Goal: Task Accomplishment & Management: Manage account settings

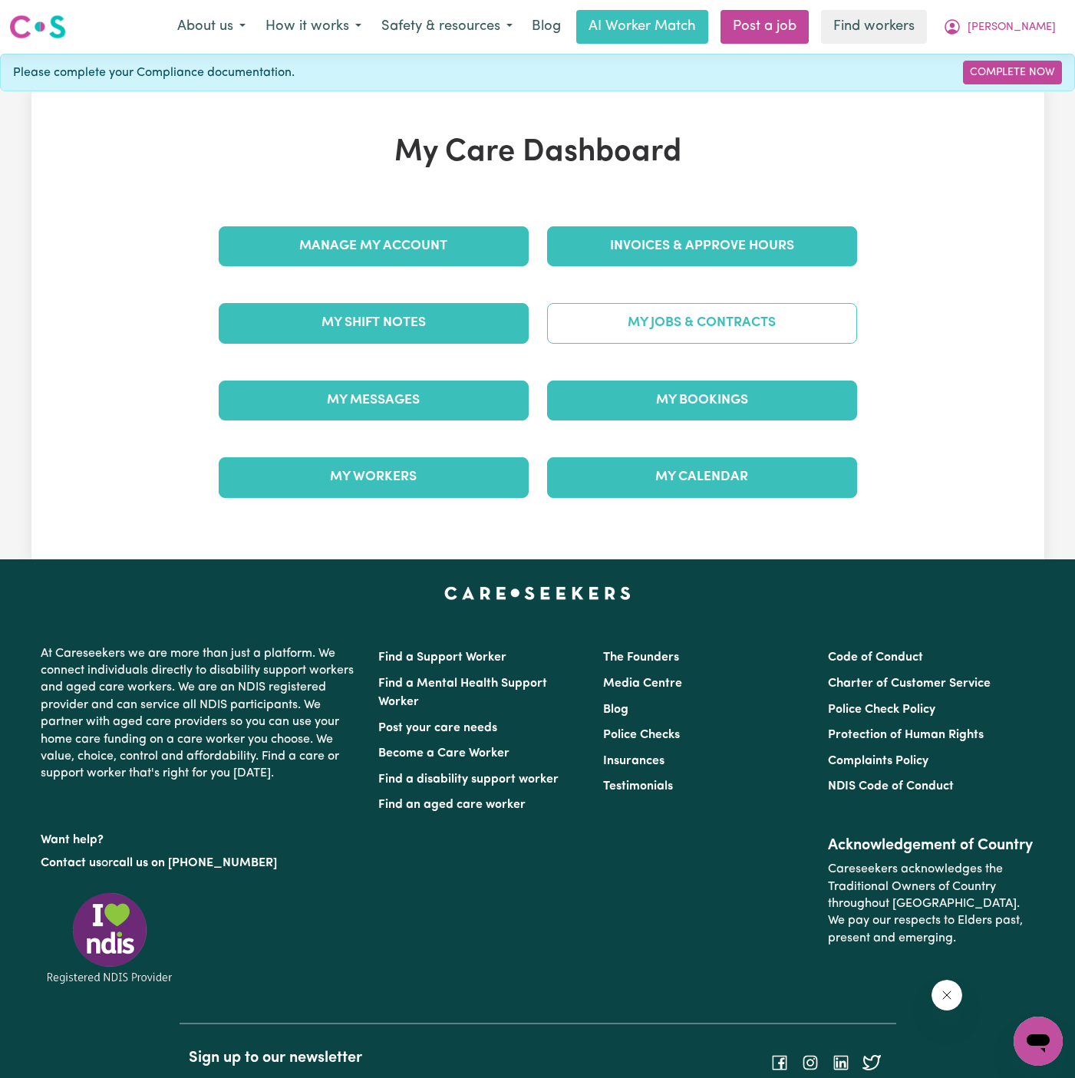
click at [688, 312] on link "My Jobs & Contracts" at bounding box center [702, 323] width 310 height 40
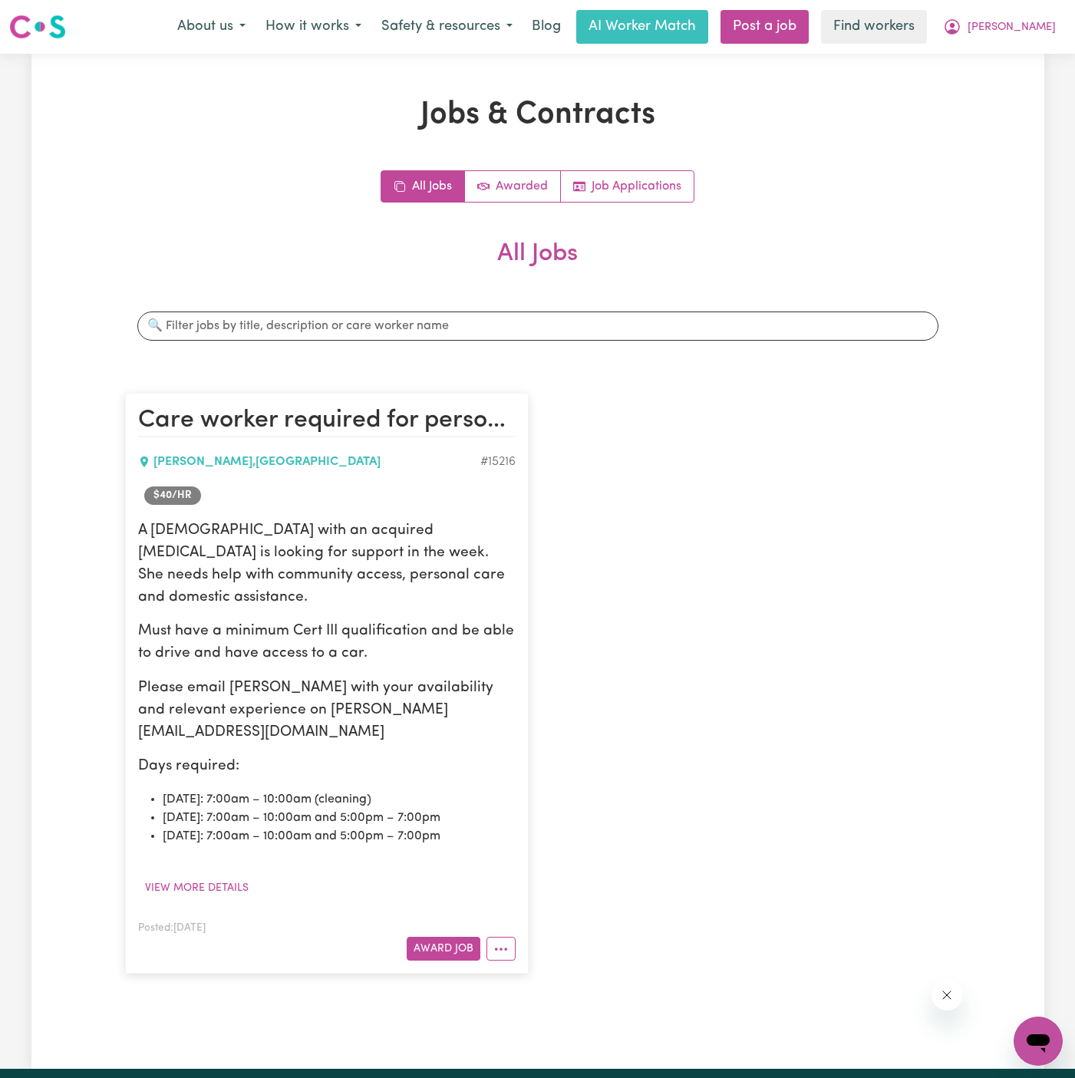
drag, startPoint x: 139, startPoint y: 530, endPoint x: 479, endPoint y: 792, distance: 429.0
click at [479, 792] on div "A [DEMOGRAPHIC_DATA] with an acquired [MEDICAL_DATA] is looking for support in …" at bounding box center [327, 682] width 378 height 325
copy div "A [DEMOGRAPHIC_DATA] with an acquired [MEDICAL_DATA] is looking for support in …"
click at [221, 876] on button "View more details" at bounding box center [196, 888] width 117 height 24
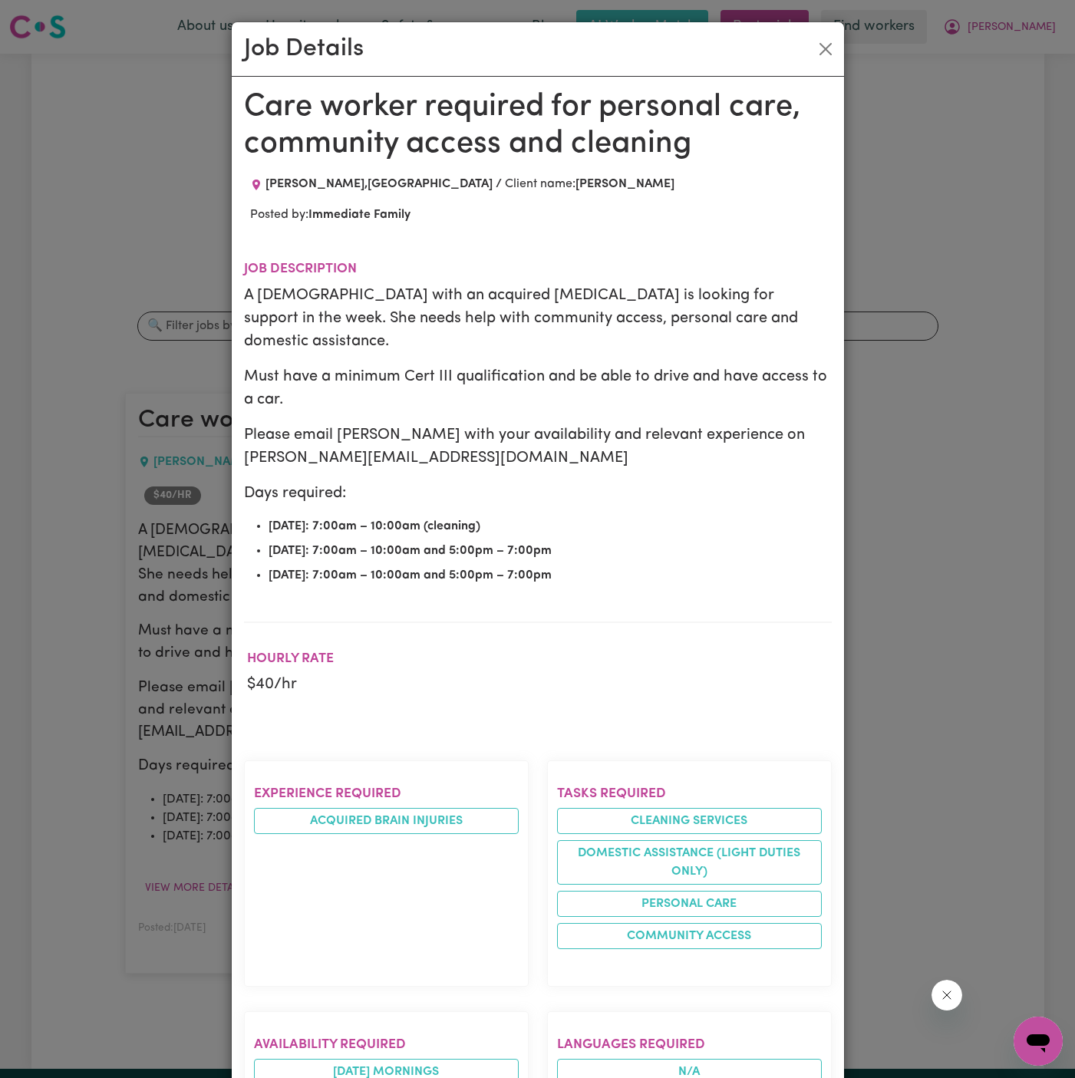
click at [515, 566] on li "[DATE]: 7:00am – 10:00am and 5:00pm – 7:00pm" at bounding box center [550, 575] width 563 height 18
drag, startPoint x: 578, startPoint y: 551, endPoint x: 258, endPoint y: 498, distance: 324.3
click at [258, 517] on ul "[DATE]: 7:00am – 10:00am (cleaning) [DATE]: 7:00am – 10:00am and 5:00pm – 7:00p…" at bounding box center [538, 551] width 588 height 68
copy ul "[DATE]: 7:00am – 10:00am (cleaning) [DATE]: 7:00am – 10:00am and 5:00pm – 7:00p…"
click at [468, 318] on p "A [DEMOGRAPHIC_DATA] with an acquired [MEDICAL_DATA] is looking for support in …" at bounding box center [538, 318] width 588 height 69
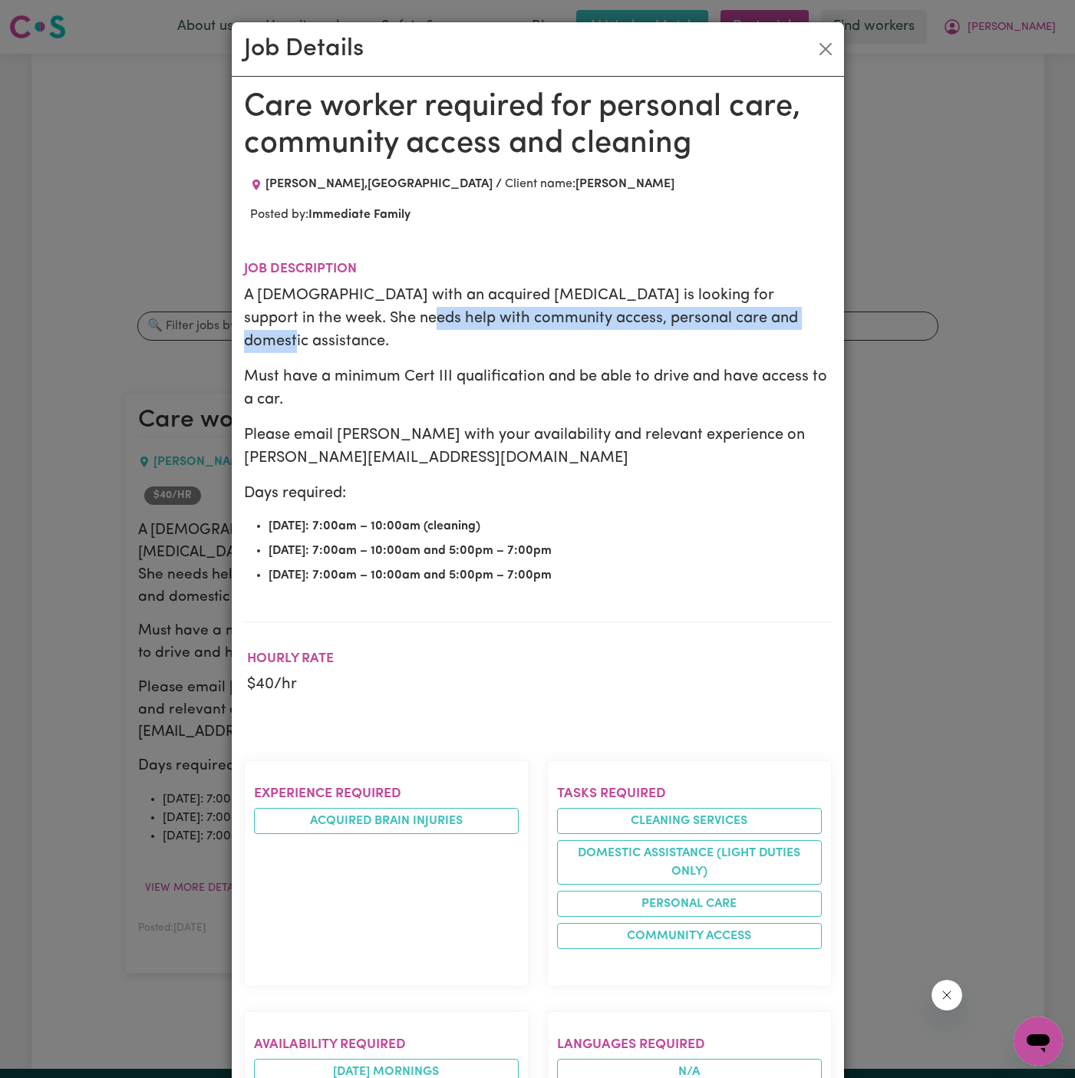
drag, startPoint x: 764, startPoint y: 319, endPoint x: 312, endPoint y: 318, distance: 452.8
click at [312, 318] on p "A [DEMOGRAPHIC_DATA] with an acquired [MEDICAL_DATA] is looking for support in …" at bounding box center [538, 318] width 588 height 69
copy p "community access, personal care and domestic assistance."
click at [419, 424] on p "Please email [PERSON_NAME] with your availability and relevant experience on [P…" at bounding box center [538, 447] width 588 height 46
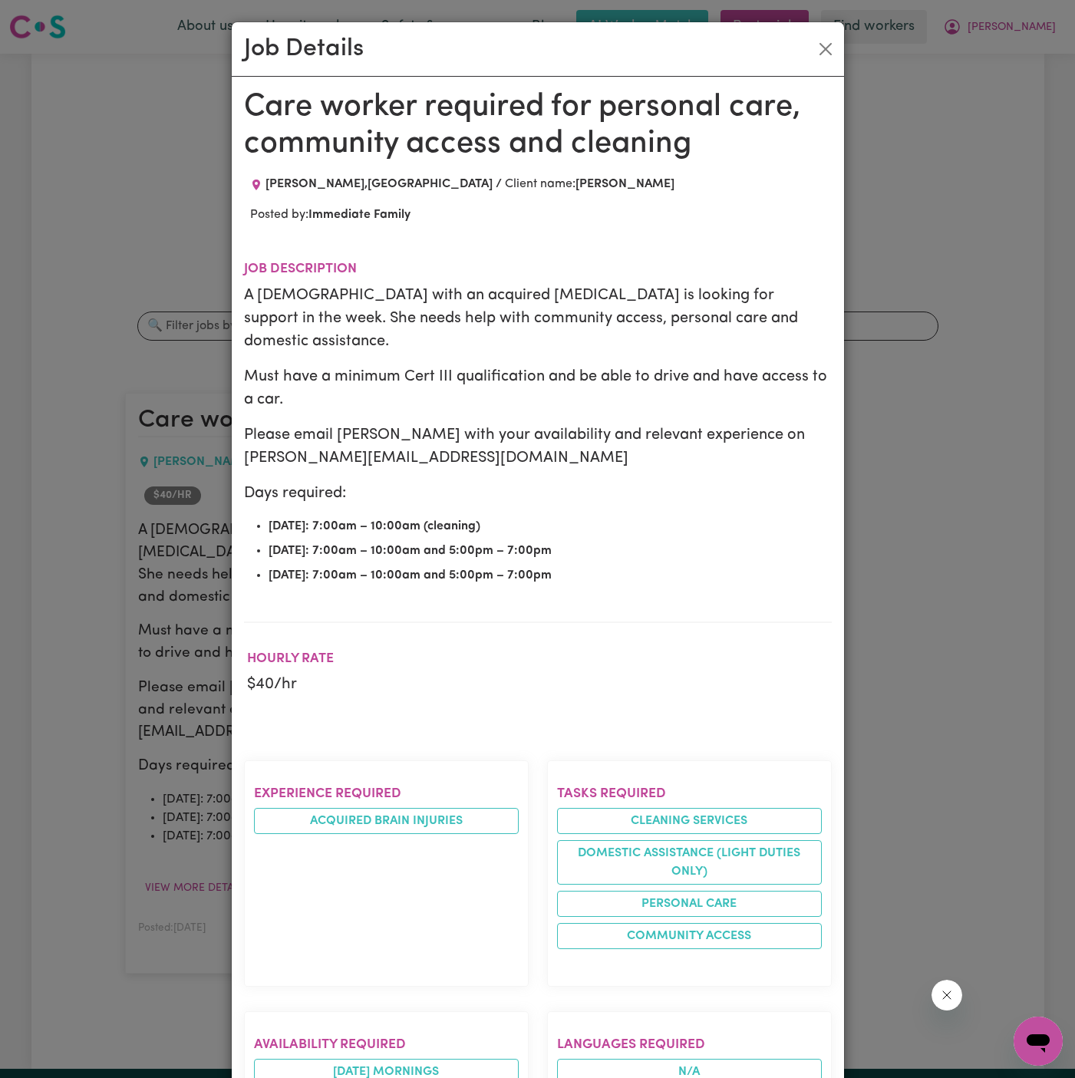
click at [402, 180] on span "[PERSON_NAME] , [GEOGRAPHIC_DATA]" at bounding box center [379, 184] width 227 height 12
drag, startPoint x: 402, startPoint y: 180, endPoint x: 269, endPoint y: 184, distance: 133.6
click at [269, 184] on span "[PERSON_NAME] , [GEOGRAPHIC_DATA]" at bounding box center [379, 184] width 227 height 12
copy span "[PERSON_NAME] , [GEOGRAPHIC_DATA]"
click at [429, 333] on div "A [DEMOGRAPHIC_DATA] with an acquired [MEDICAL_DATA] is looking for support in …" at bounding box center [538, 434] width 588 height 301
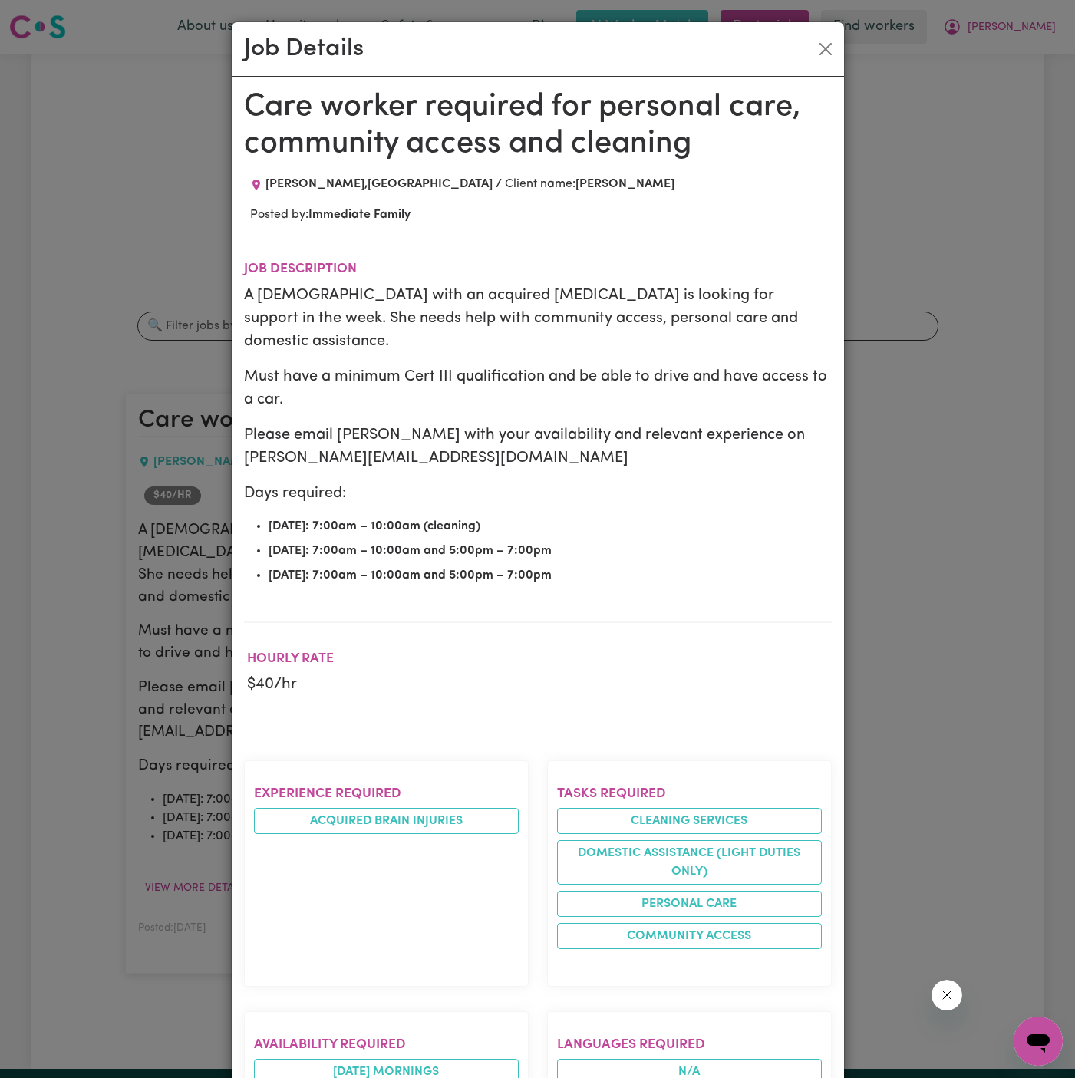
click at [565, 379] on p "Must have a minimum Cert III qualification and be able to drive and have access…" at bounding box center [538, 388] width 588 height 46
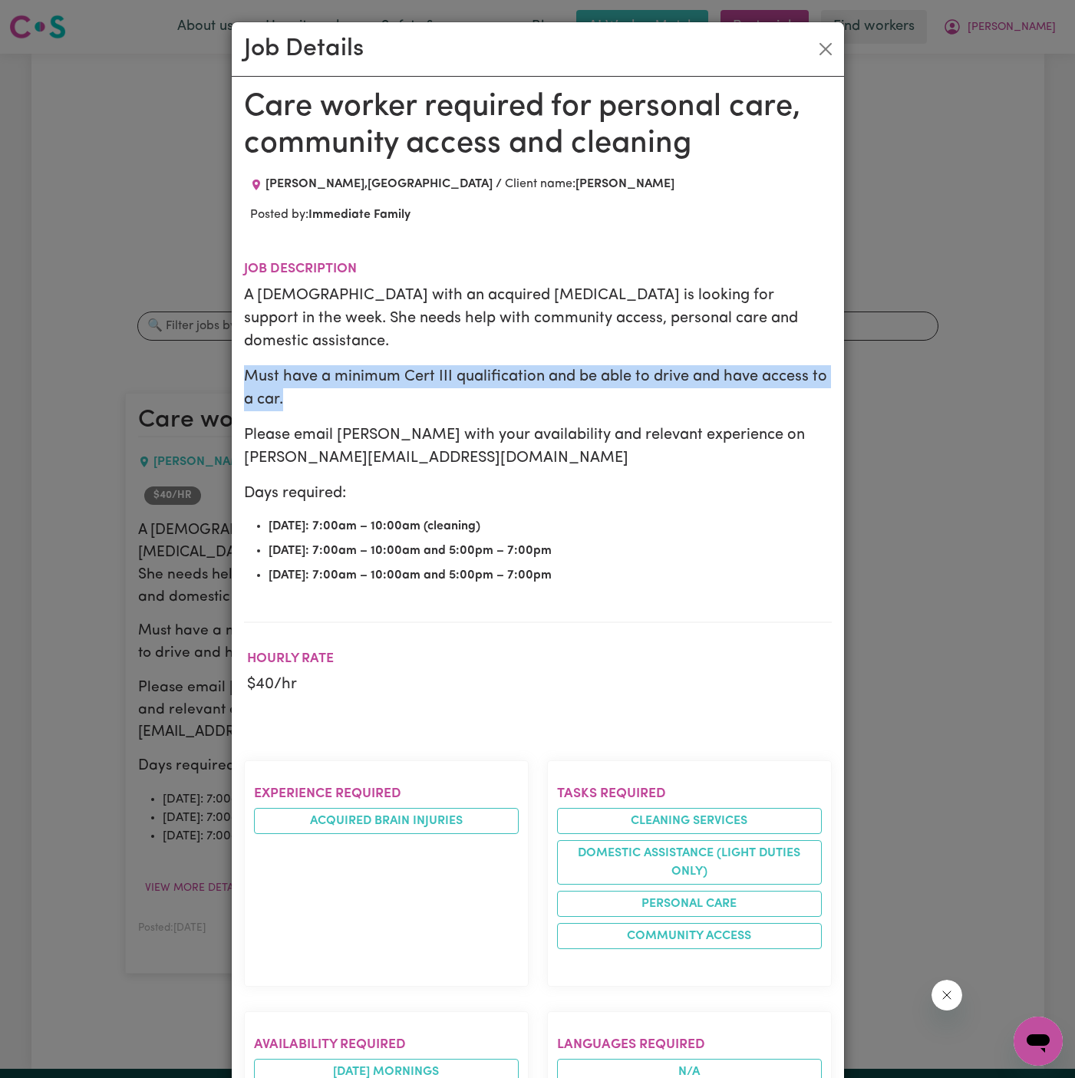
drag, startPoint x: 357, startPoint y: 375, endPoint x: 230, endPoint y: 355, distance: 128.3
click at [231, 355] on div "Job Details Care worker required for personal care, community access and cleani…" at bounding box center [538, 947] width 614 height 1853
copy p "Must have a minimum Cert III qualification and be able to drive and have access…"
click at [441, 365] on p "Must have a minimum Cert III qualification and be able to drive and have access…" at bounding box center [538, 388] width 588 height 46
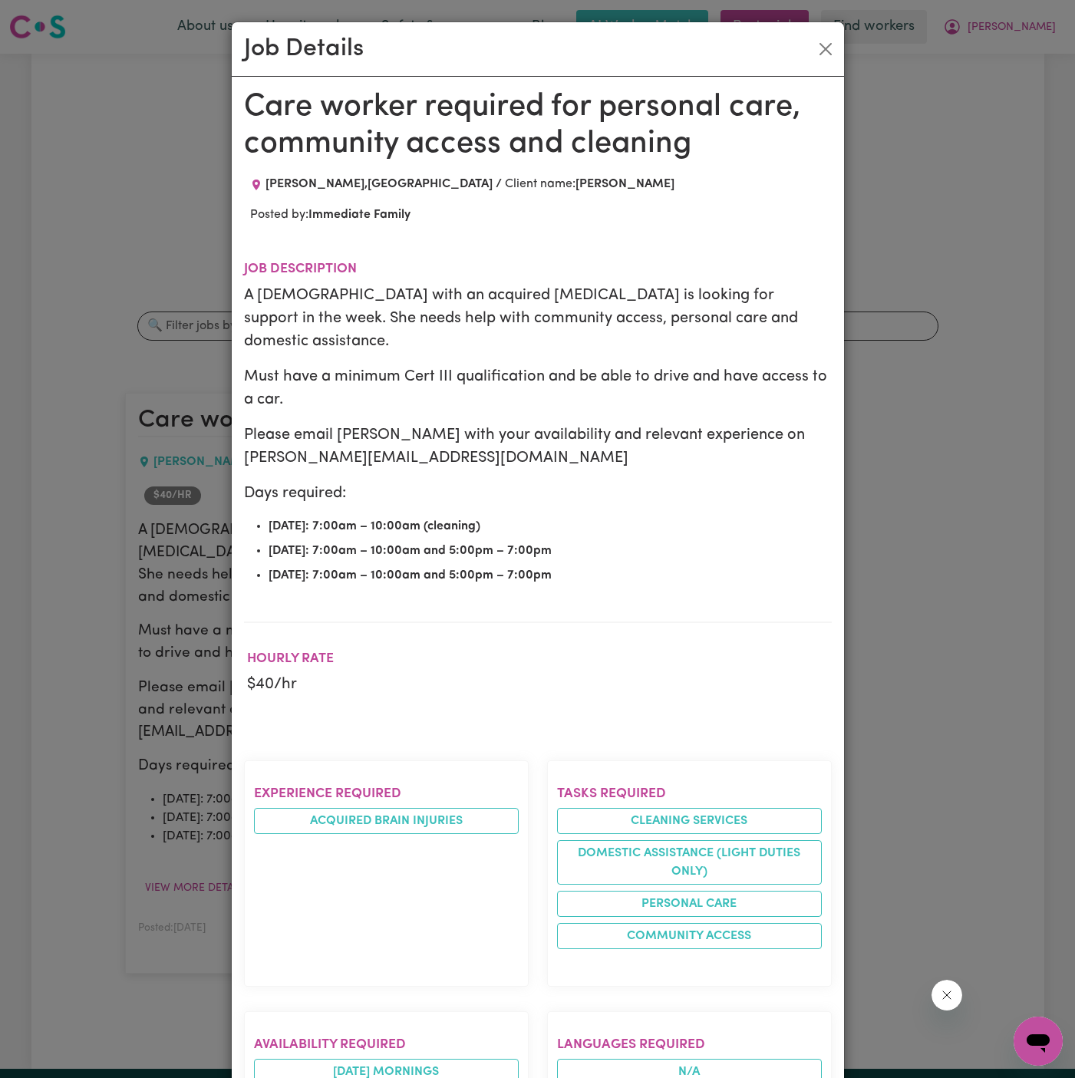
click at [673, 320] on p "A [DEMOGRAPHIC_DATA] with an acquired [MEDICAL_DATA] is looking for support in …" at bounding box center [538, 318] width 588 height 69
click at [826, 41] on button "Close" at bounding box center [825, 49] width 25 height 25
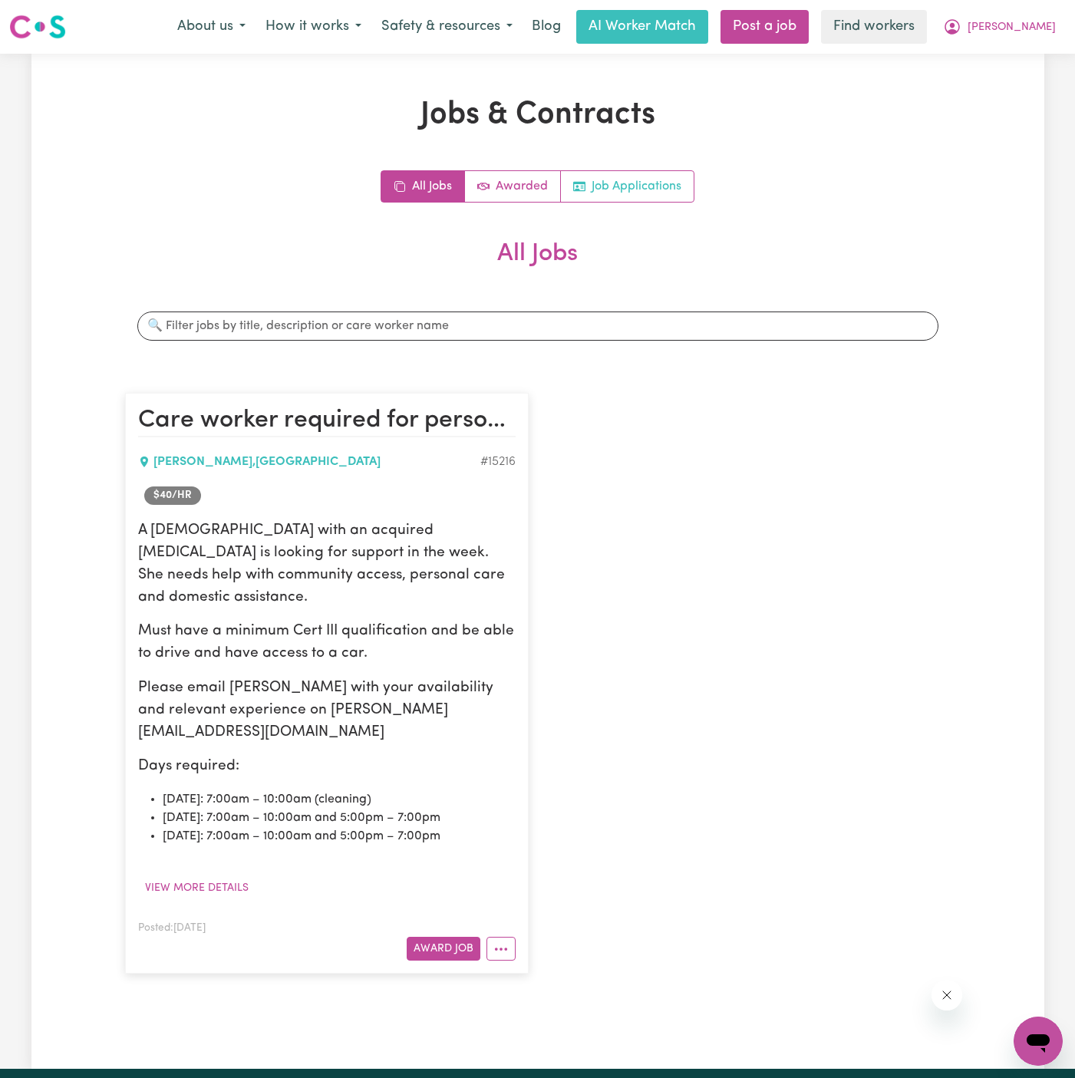
click at [647, 194] on link "Job Applications" at bounding box center [627, 186] width 133 height 31
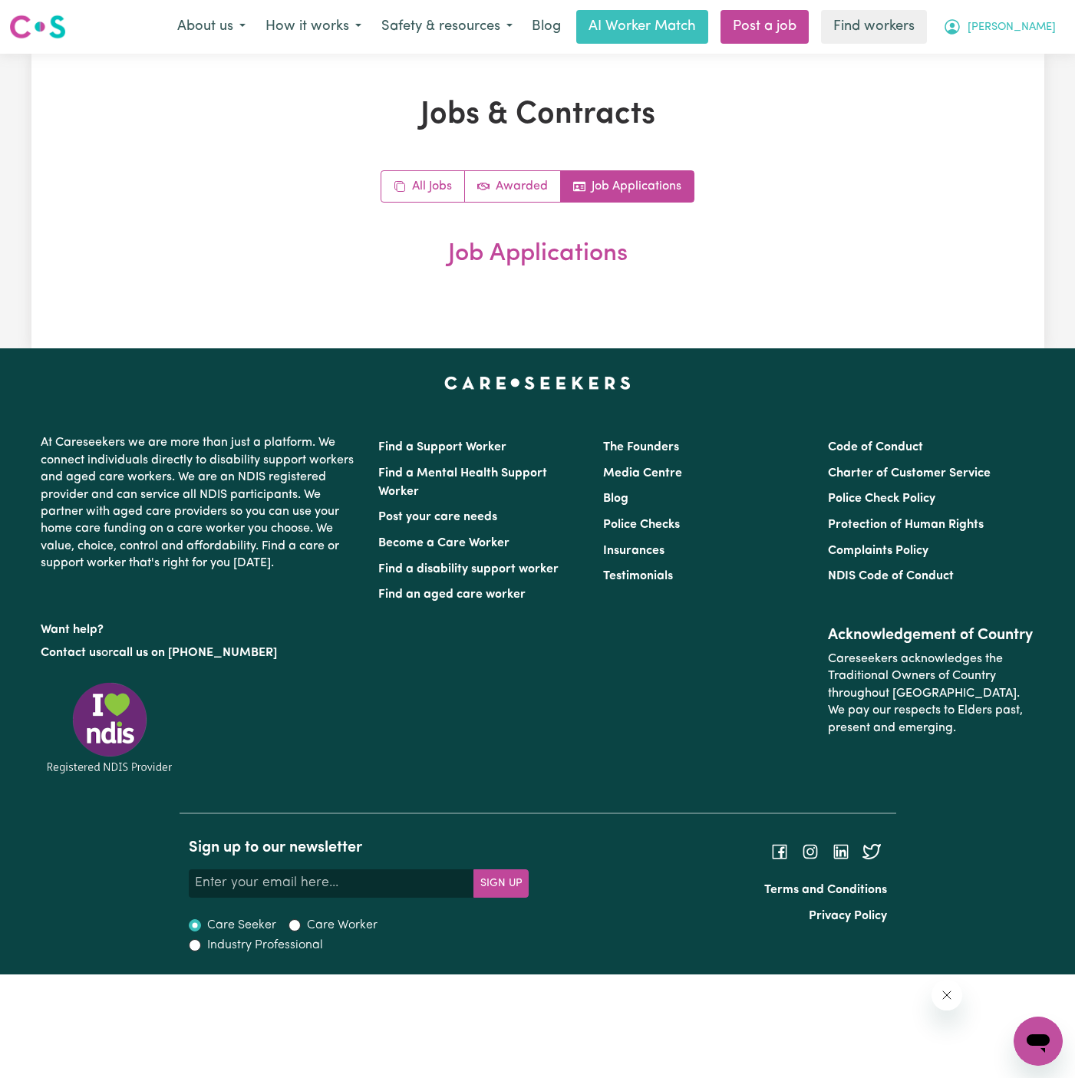
click at [1027, 35] on span "[PERSON_NAME]" at bounding box center [1012, 27] width 88 height 17
click at [1033, 57] on link "My Dashboard" at bounding box center [1004, 59] width 121 height 29
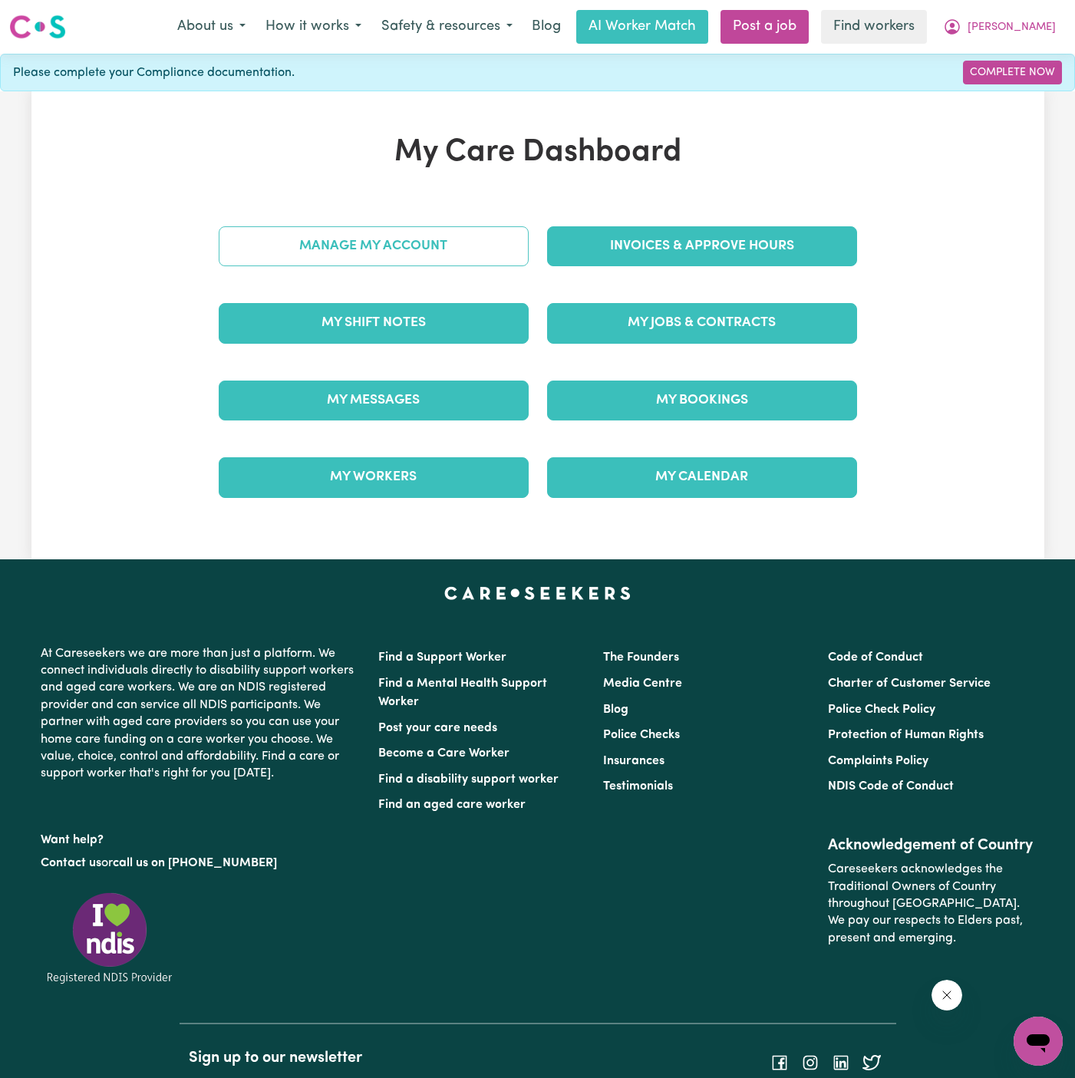
click at [453, 259] on link "Manage My Account" at bounding box center [374, 246] width 310 height 40
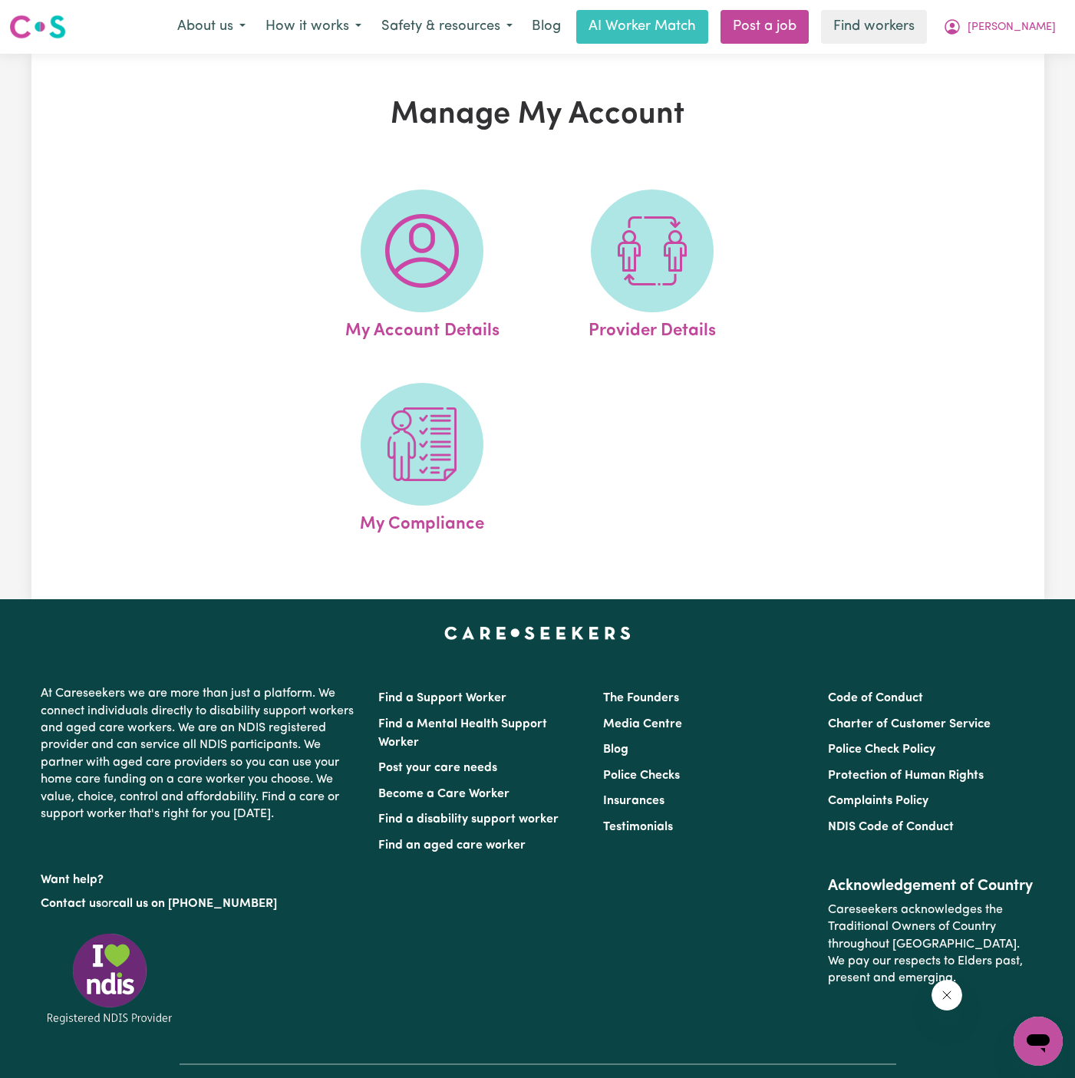
click at [453, 260] on img at bounding box center [422, 251] width 74 height 74
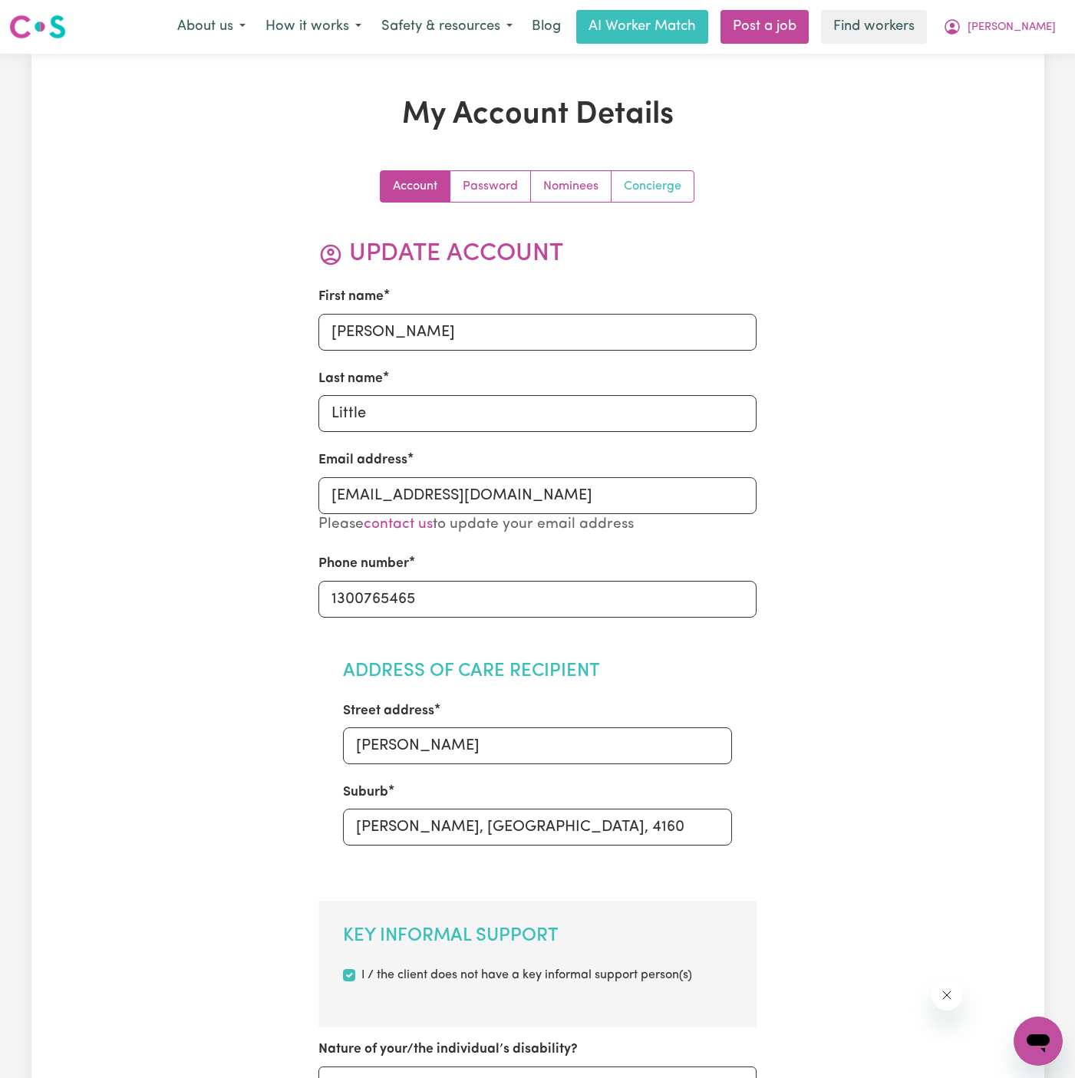
click at [659, 176] on link "Concierge" at bounding box center [653, 186] width 82 height 31
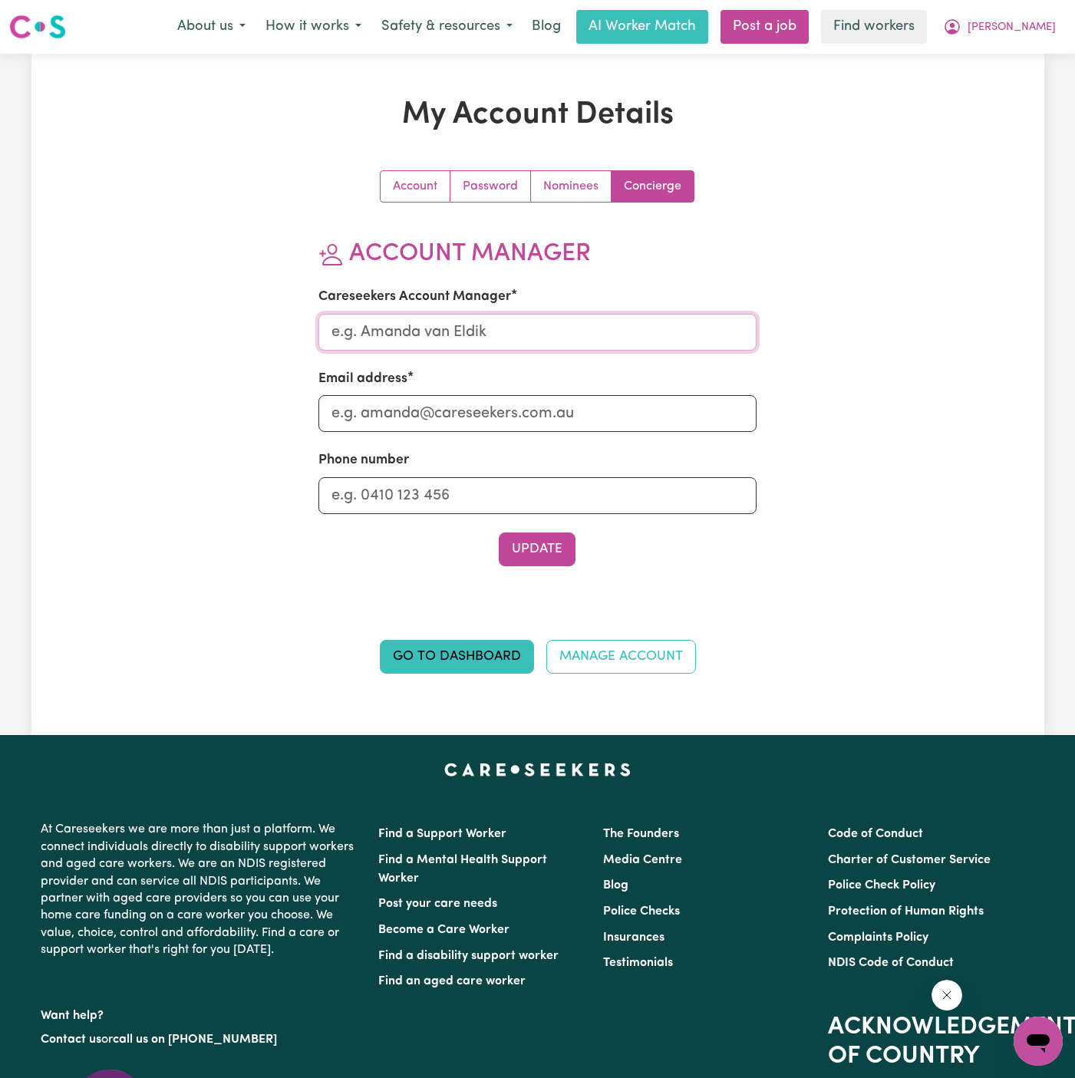
click at [525, 329] on input "Careseekers Account Manager" at bounding box center [537, 332] width 438 height 37
type input "[PERSON_NAME]"
click at [515, 416] on input "Email address" at bounding box center [537, 413] width 438 height 37
click at [506, 406] on input "[EMAIL_ADDRESS][DOMAIN_NAME]" at bounding box center [537, 413] width 438 height 37
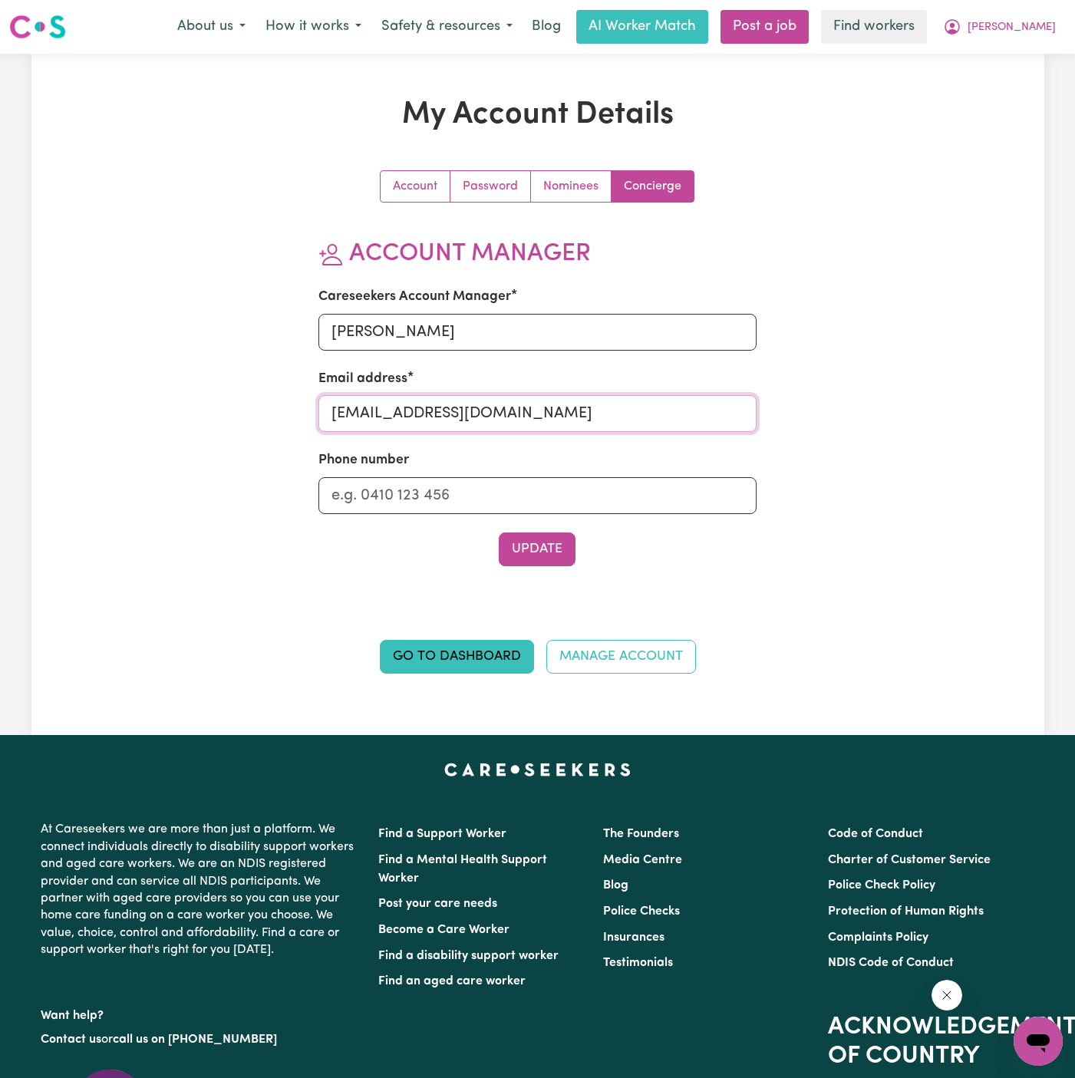
click at [506, 406] on input "[EMAIL_ADDRESS][DOMAIN_NAME]" at bounding box center [537, 413] width 438 height 37
type input "[PERSON_NAME][EMAIL_ADDRESS][DOMAIN_NAME]"
click at [507, 493] on input "Phone number" at bounding box center [537, 495] width 438 height 37
type input "1300765465"
click at [531, 542] on button "Update" at bounding box center [537, 550] width 77 height 34
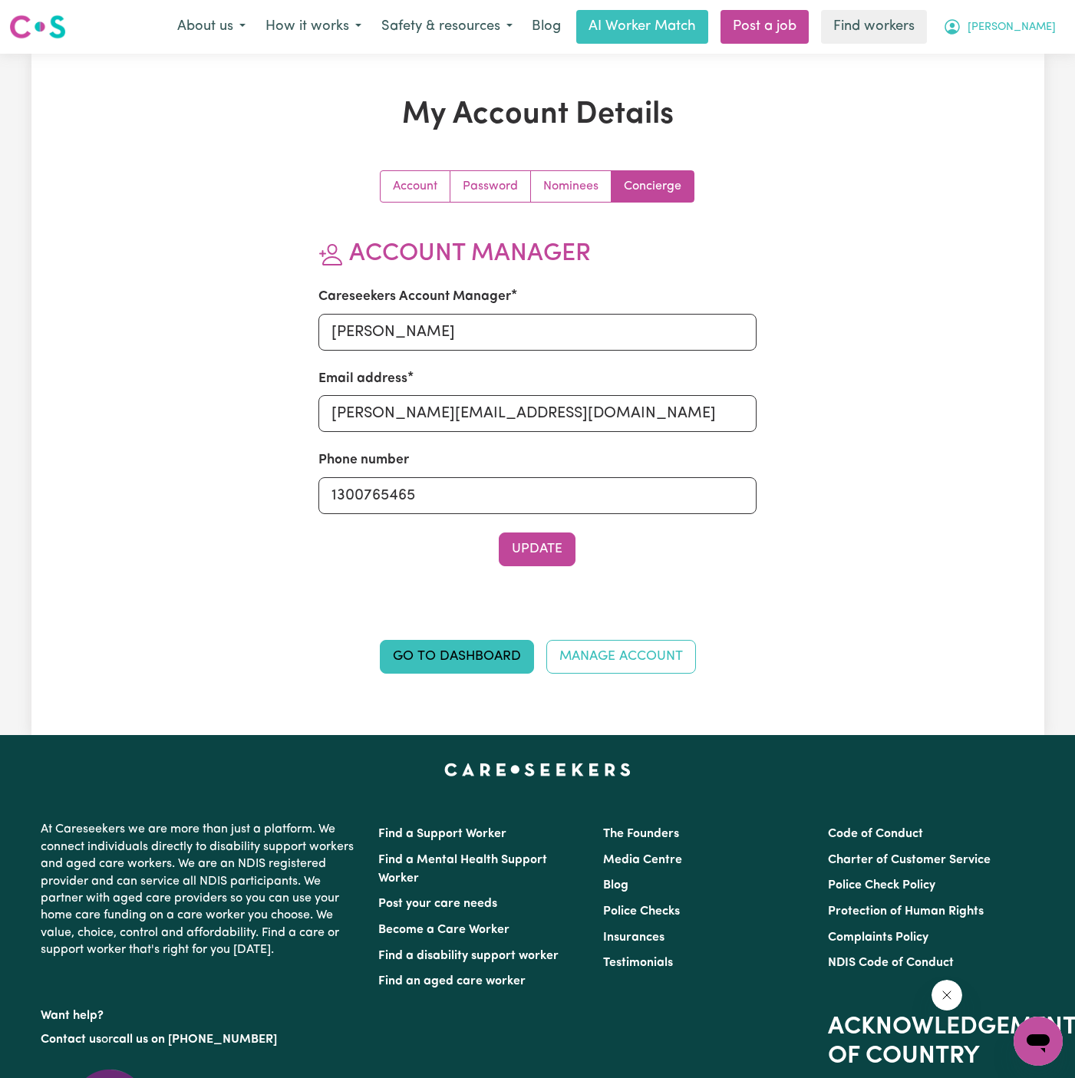
click at [1048, 19] on span "[PERSON_NAME]" at bounding box center [1012, 27] width 88 height 17
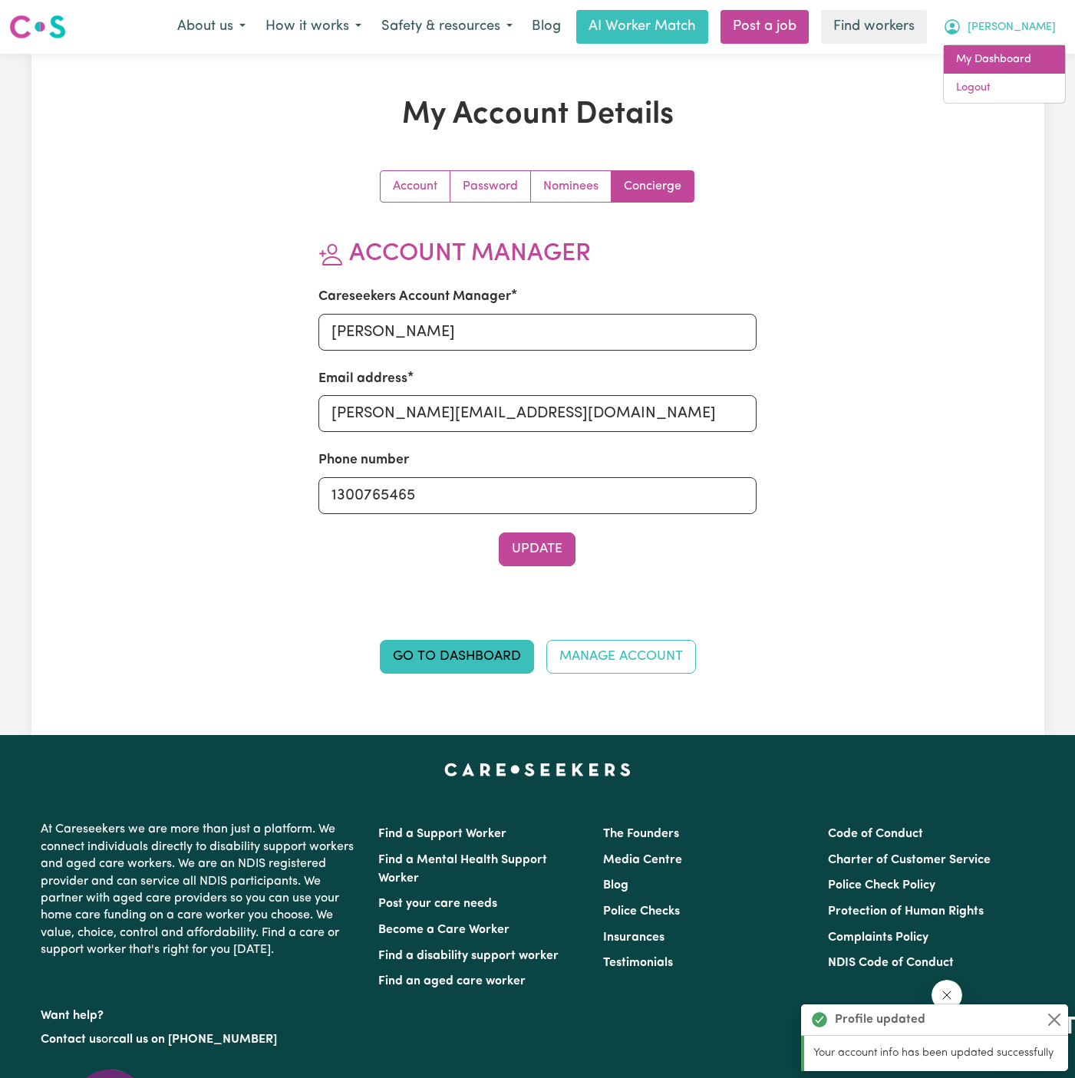
click at [1038, 60] on link "My Dashboard" at bounding box center [1004, 59] width 121 height 29
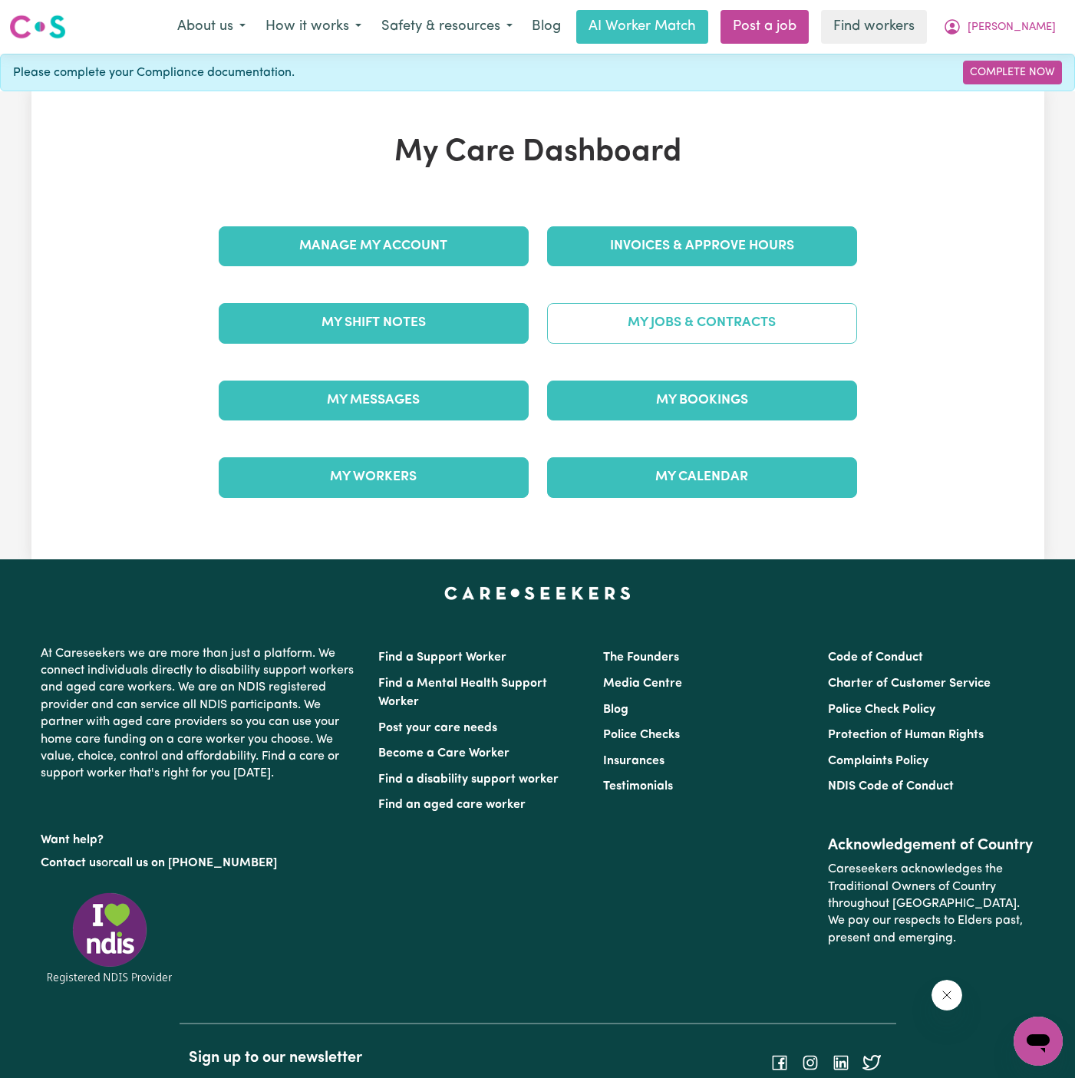
click at [721, 330] on link "My Jobs & Contracts" at bounding box center [702, 323] width 310 height 40
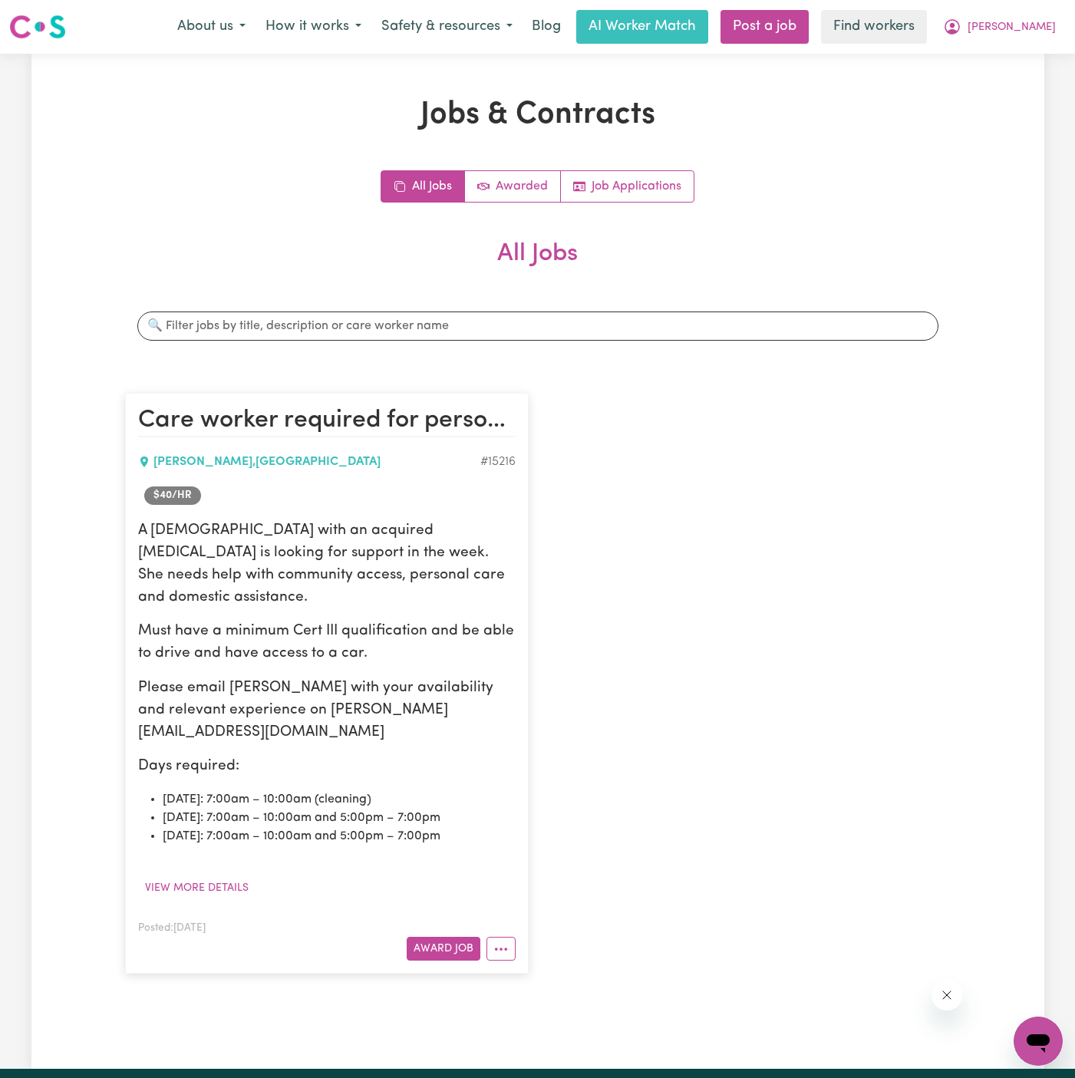
click at [757, 712] on div "Care worker required for personal care, community access and cleaning [PERSON_N…" at bounding box center [538, 684] width 844 height 612
click at [732, 631] on div "Care worker required for personal care, community access and cleaning [PERSON_N…" at bounding box center [538, 684] width 844 height 612
click at [667, 192] on link "Job Applications" at bounding box center [627, 186] width 133 height 31
